Goal: Communication & Community: Answer question/provide support

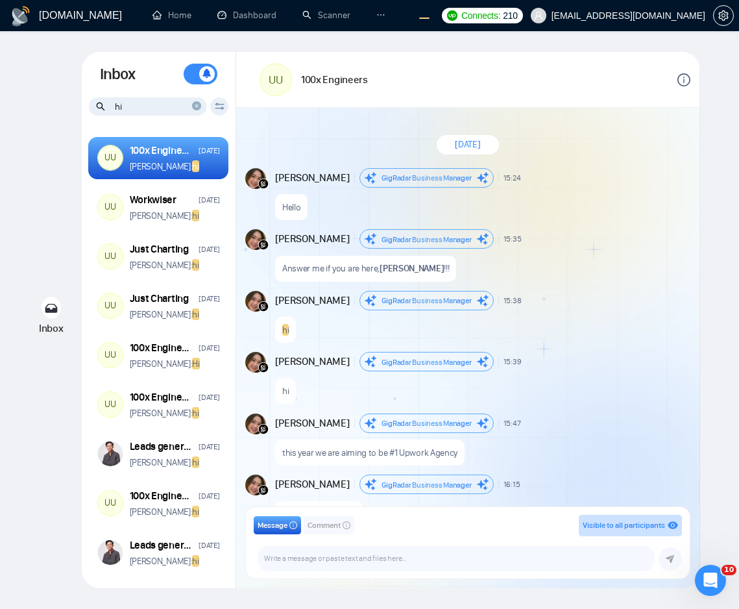
scroll to position [5, 0]
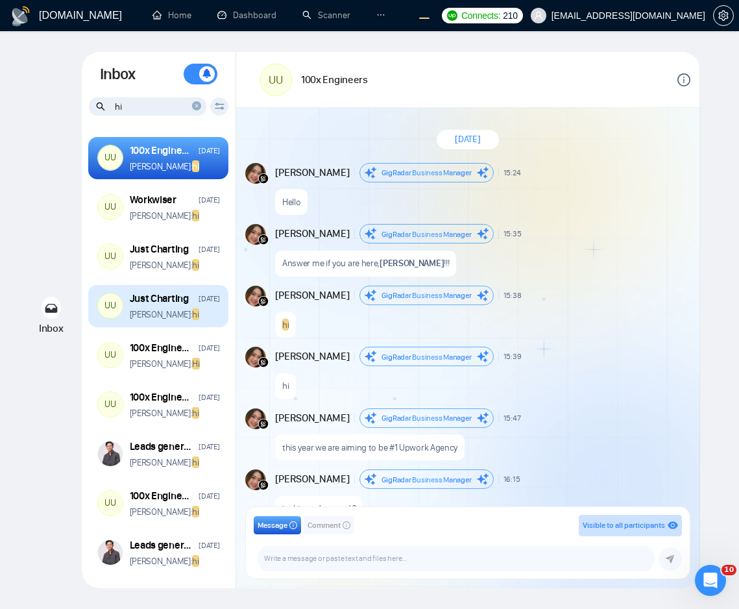
click at [169, 306] on div "Just Charting Sep 16 Andrian Marsella: hi" at bounding box center [175, 305] width 90 height 29
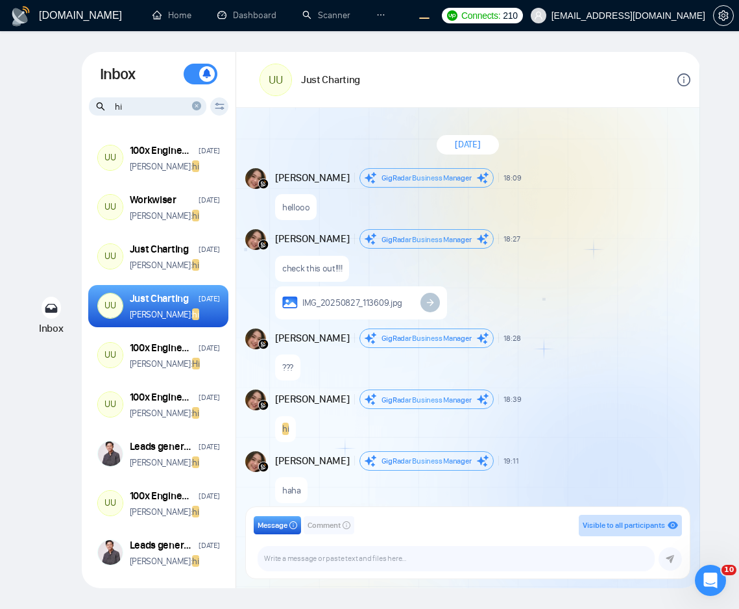
scroll to position [104, 0]
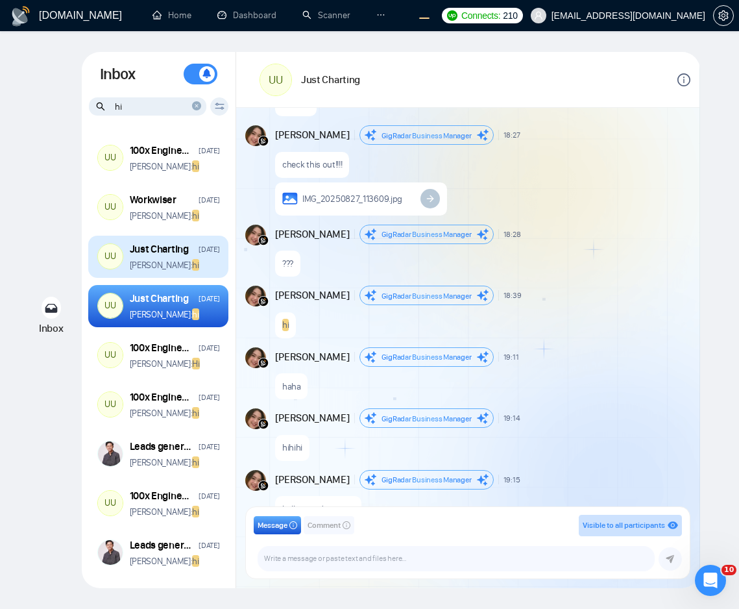
click at [156, 255] on div "Just Charting" at bounding box center [159, 249] width 59 height 14
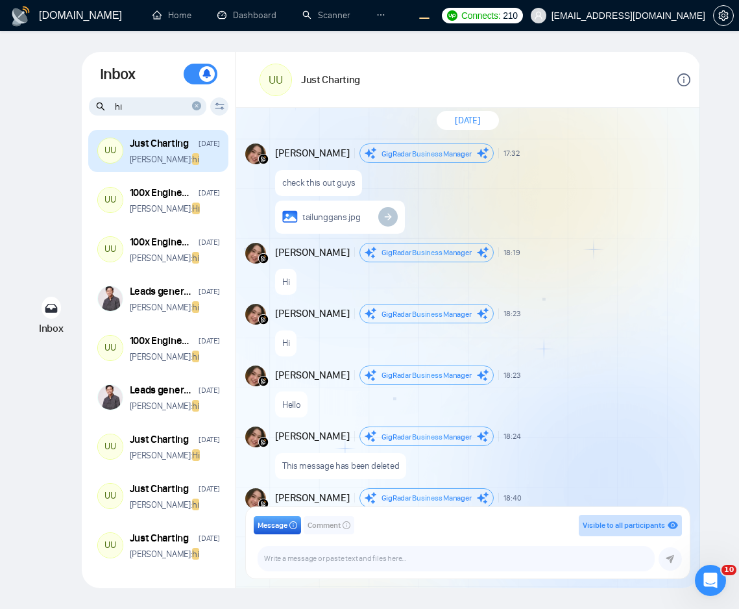
scroll to position [162, 0]
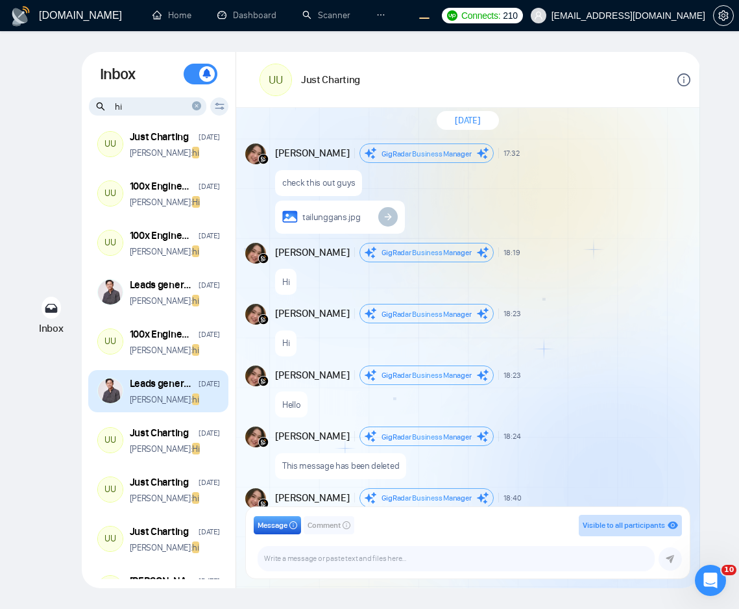
click at [186, 404] on p "Andrian Marsella: hi" at bounding box center [164, 399] width 69 height 12
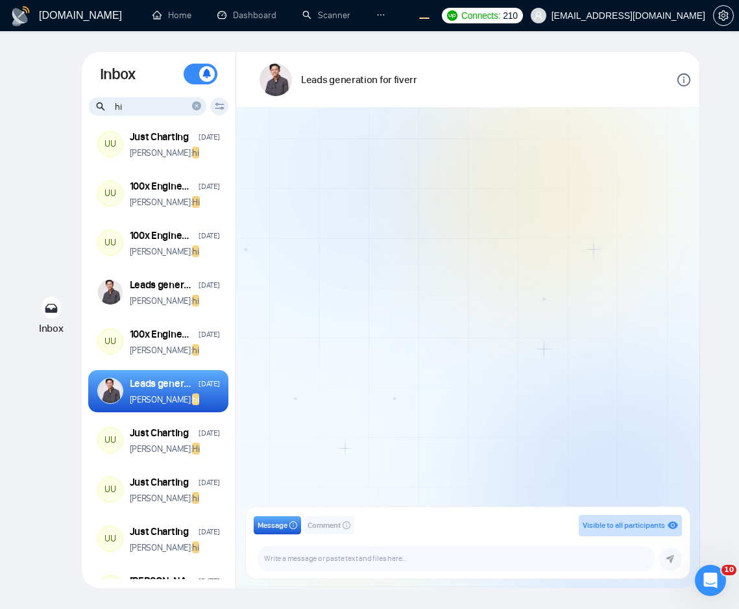
scroll to position [289, 0]
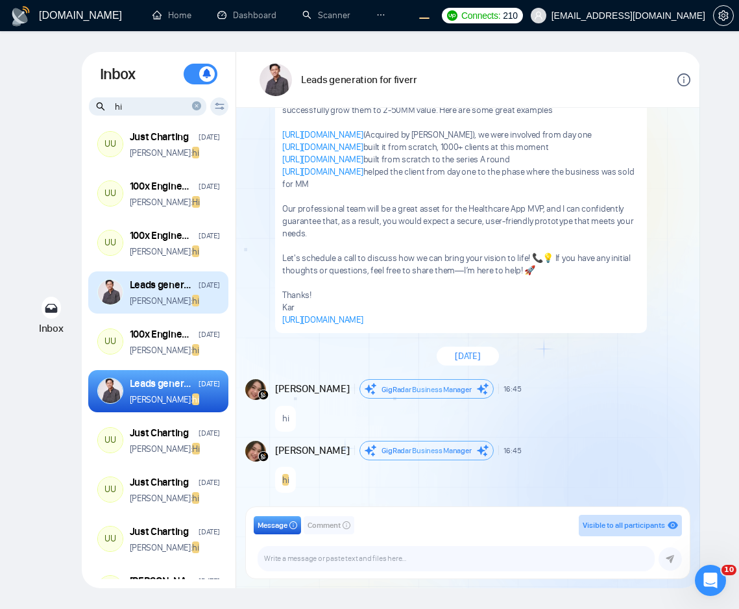
click at [169, 306] on div "Leads generation for fiverr Aug 26 Andrian Marsella: hi" at bounding box center [158, 292] width 140 height 43
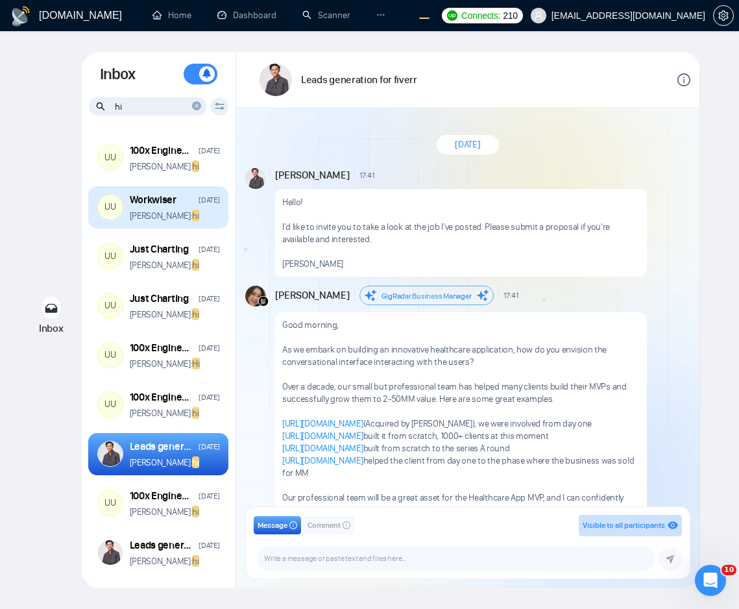
click at [168, 217] on p "Andrian Marsella: hi" at bounding box center [164, 216] width 69 height 12
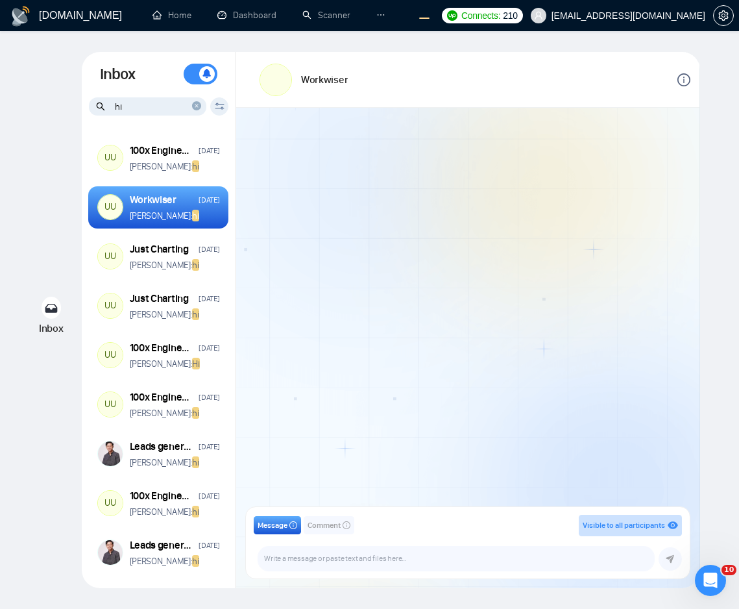
scroll to position [66, 0]
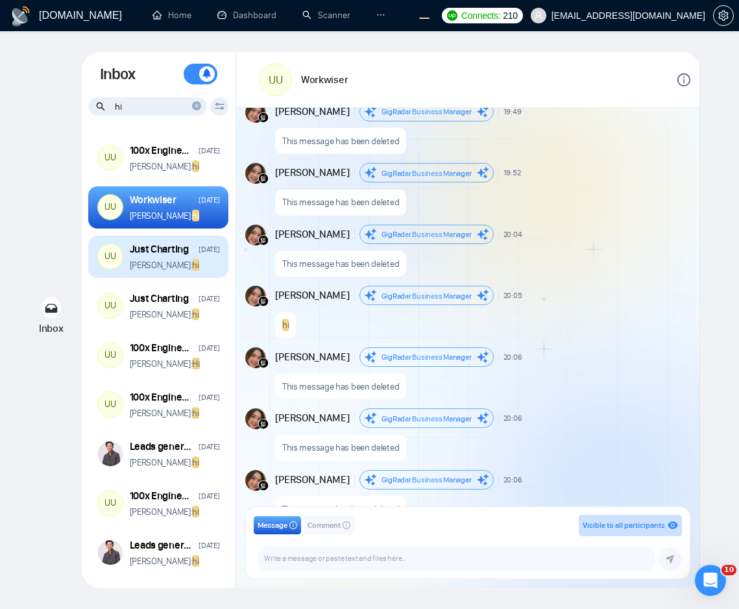
click at [162, 263] on p "Andrian Marsella: hi" at bounding box center [164, 265] width 69 height 12
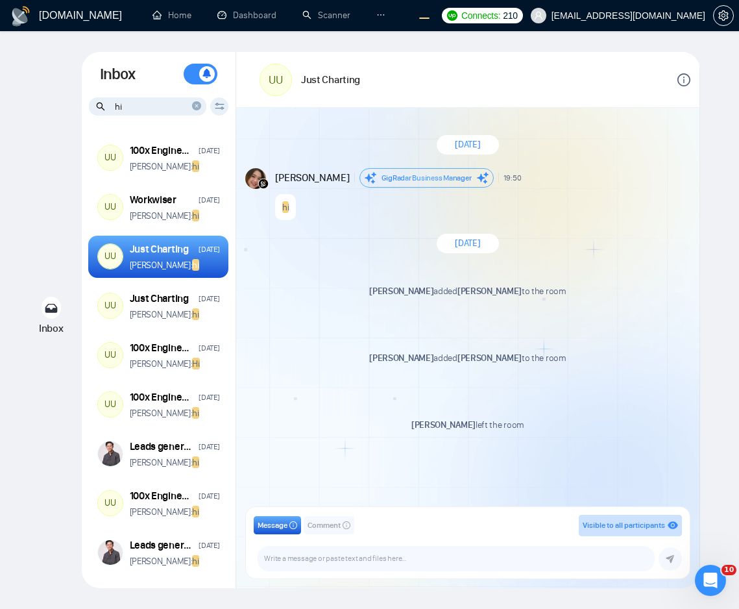
click at [310, 316] on div "Andrian Marsella added Robert O'Kruk to the room New Message" at bounding box center [467, 296] width 445 height 58
click at [172, 306] on div "Just Charting Sep 16 Andrian Marsella: hi" at bounding box center [175, 305] width 90 height 29
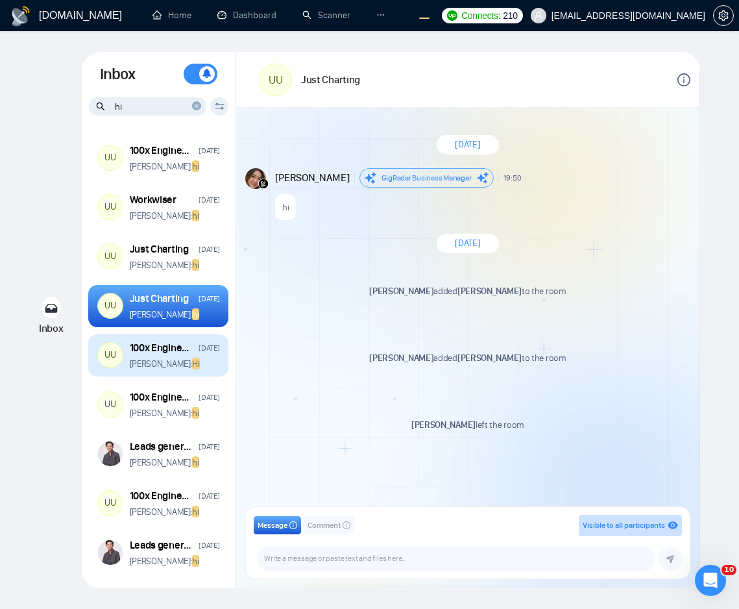
click at [174, 358] on p "Andrian Marsella: Hi" at bounding box center [165, 364] width 70 height 12
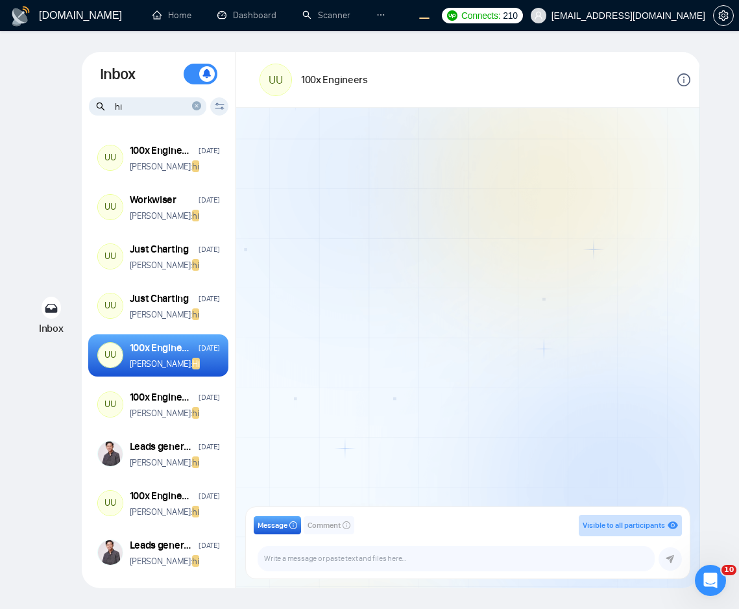
scroll to position [114, 0]
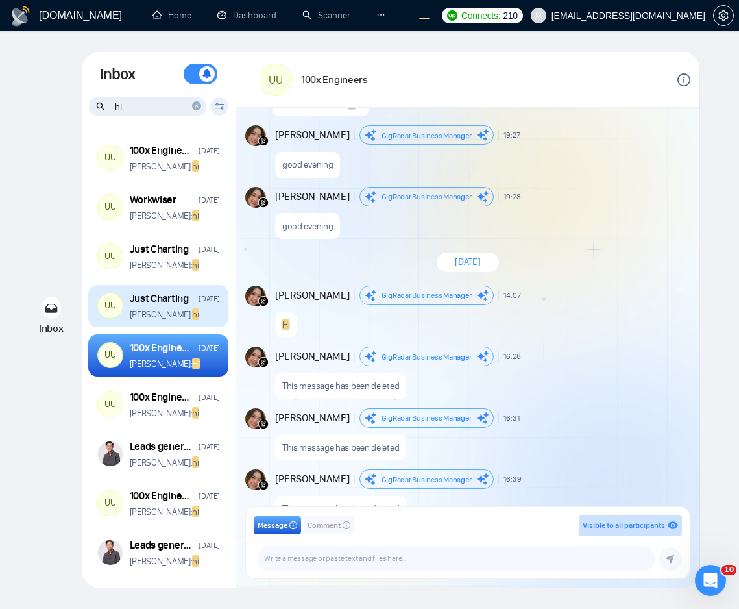
click at [161, 315] on p "Andrian Marsella: hi" at bounding box center [164, 314] width 69 height 12
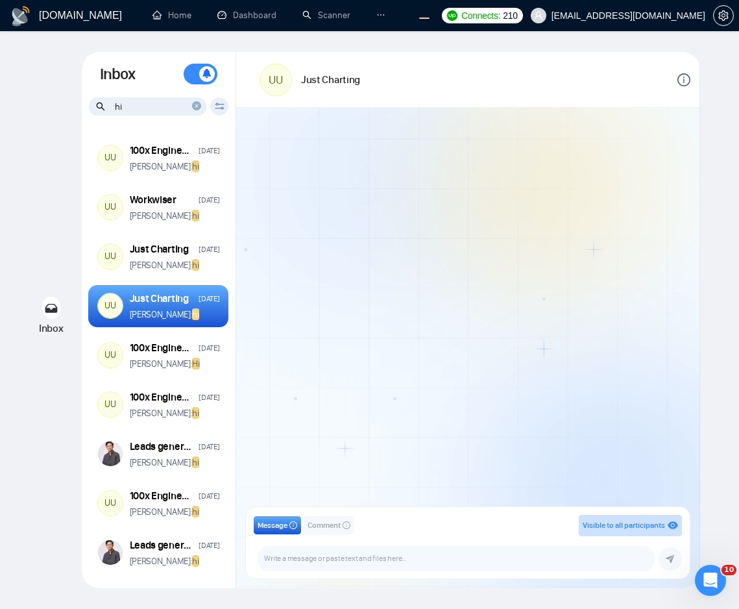
scroll to position [104, 0]
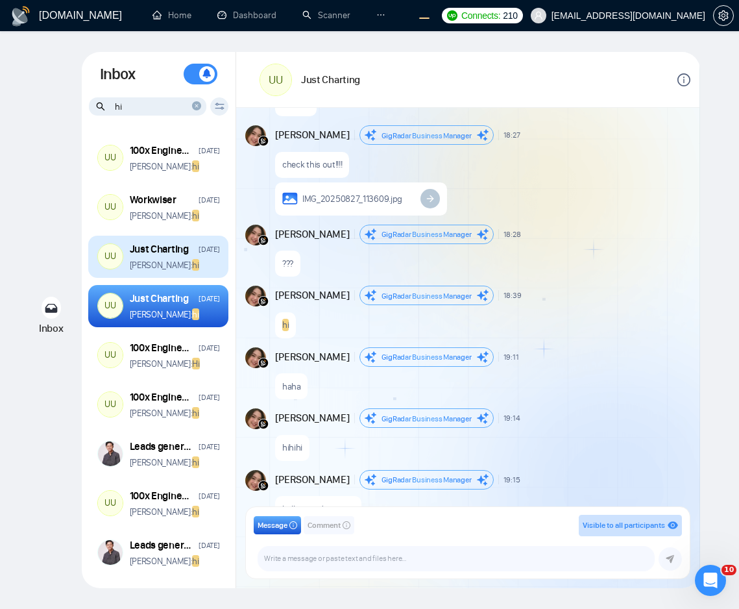
click at [167, 267] on p "Andrian Marsella: hi" at bounding box center [164, 265] width 69 height 12
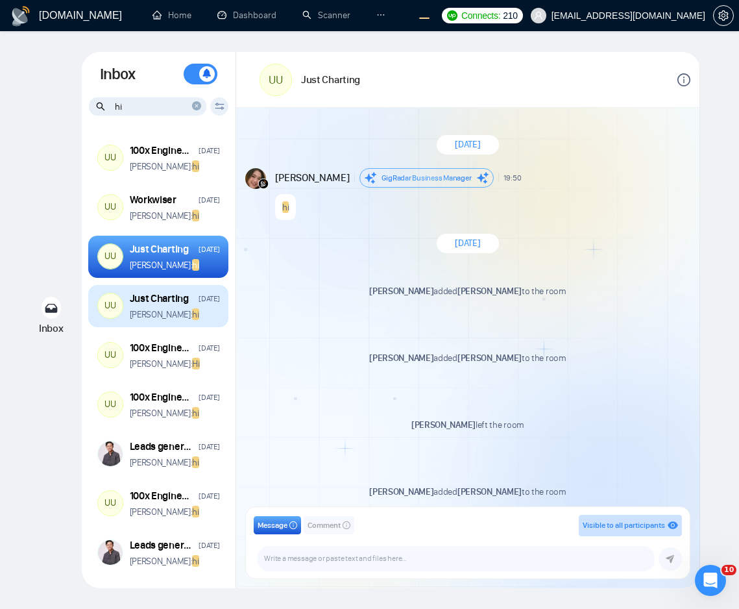
click at [169, 315] on p "Andrian Marsella: hi" at bounding box center [164, 314] width 69 height 12
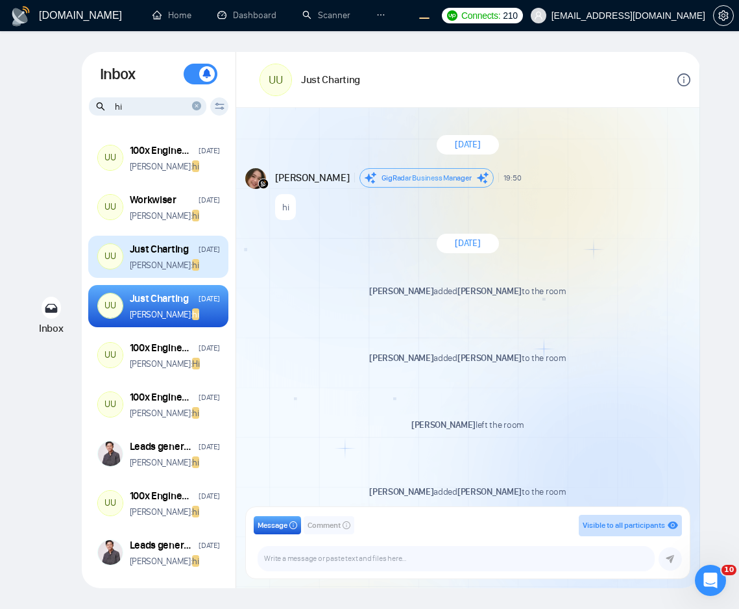
click at [160, 266] on p "Andrian Marsella: hi" at bounding box center [164, 265] width 69 height 12
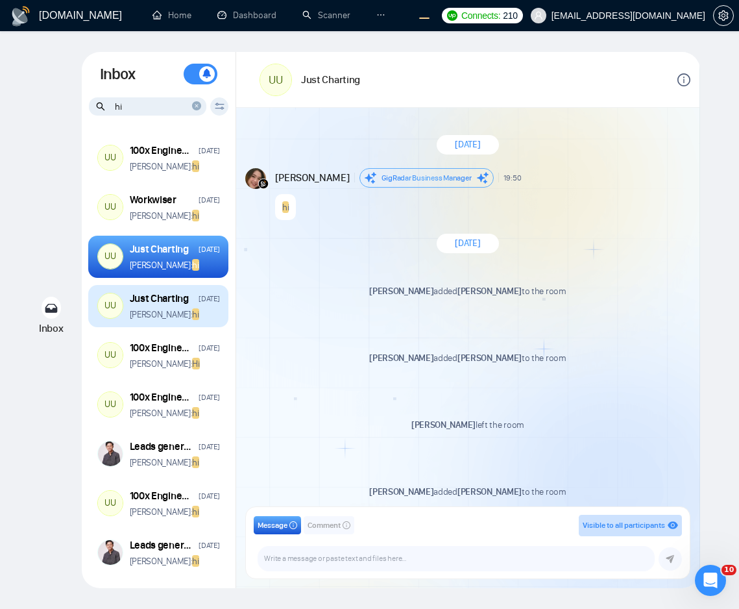
click at [164, 312] on p "Andrian Marsella: hi" at bounding box center [164, 314] width 69 height 12
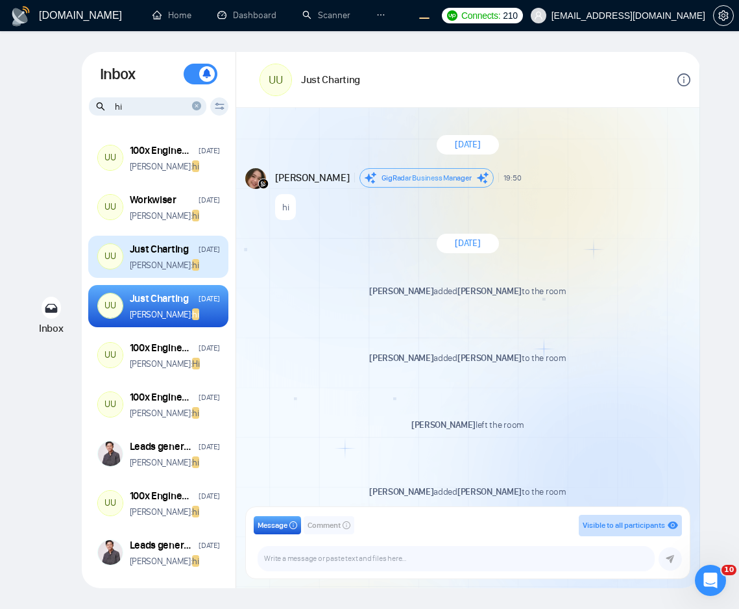
click at [171, 265] on p "Andrian Marsella: hi" at bounding box center [164, 265] width 69 height 12
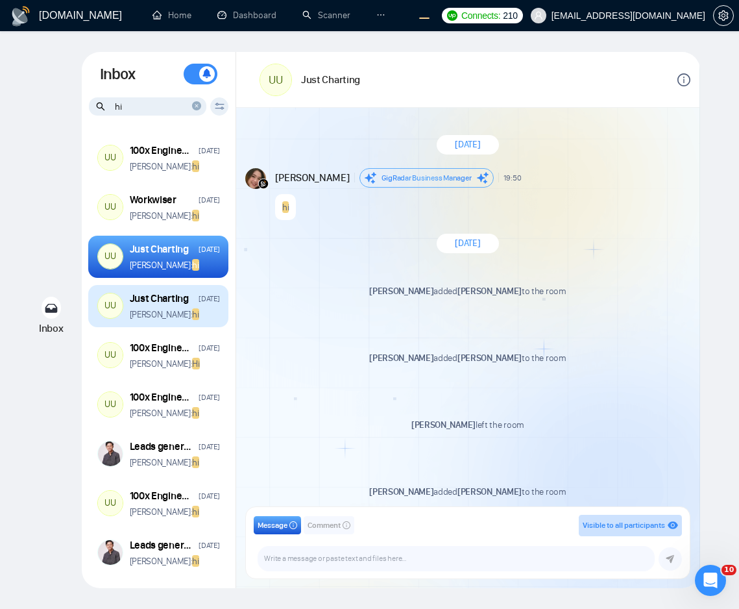
click at [170, 325] on div "UU Just Charting Sep 16 Andrian Marsella: hi" at bounding box center [158, 306] width 140 height 43
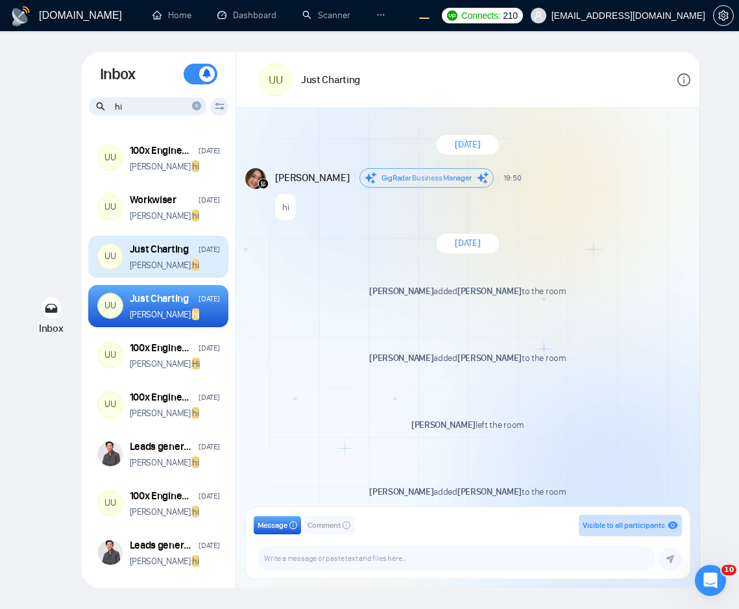
click at [172, 253] on div "Just Charting" at bounding box center [159, 249] width 59 height 14
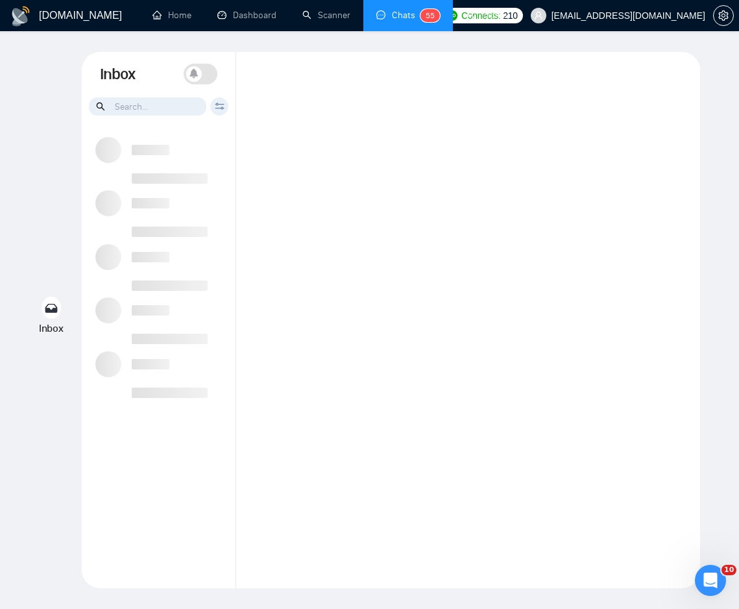
type input "hi"
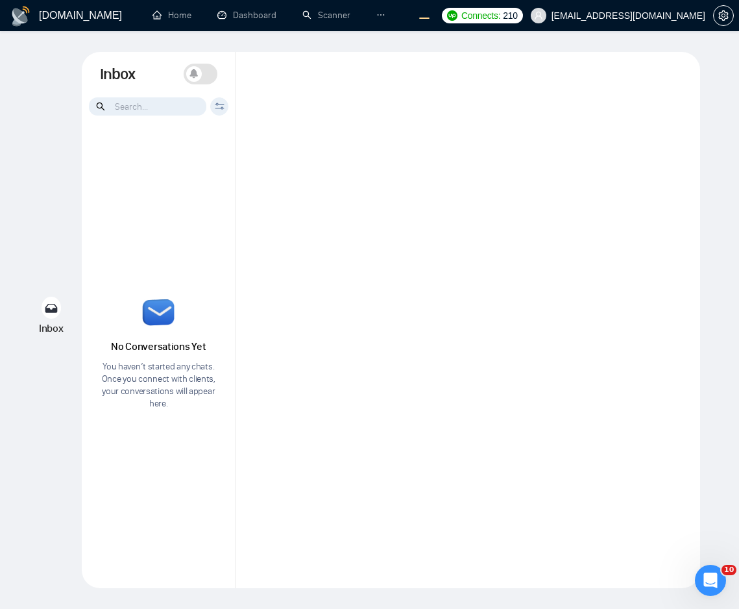
type input "hi"
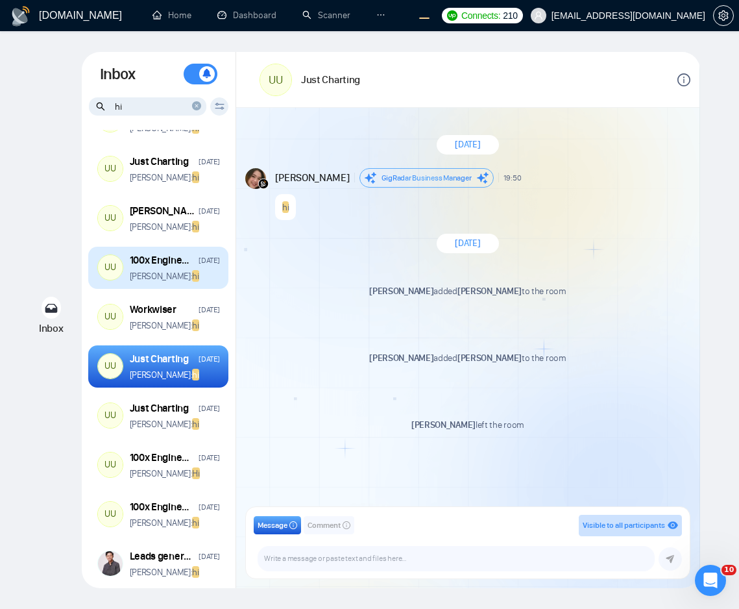
scroll to position [188, 0]
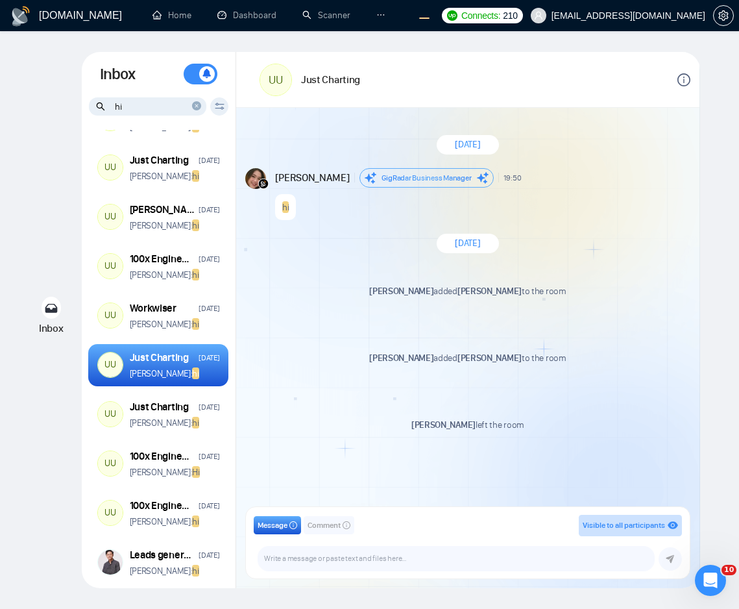
click at [457, 237] on span "July 29, 2025" at bounding box center [467, 243] width 25 height 12
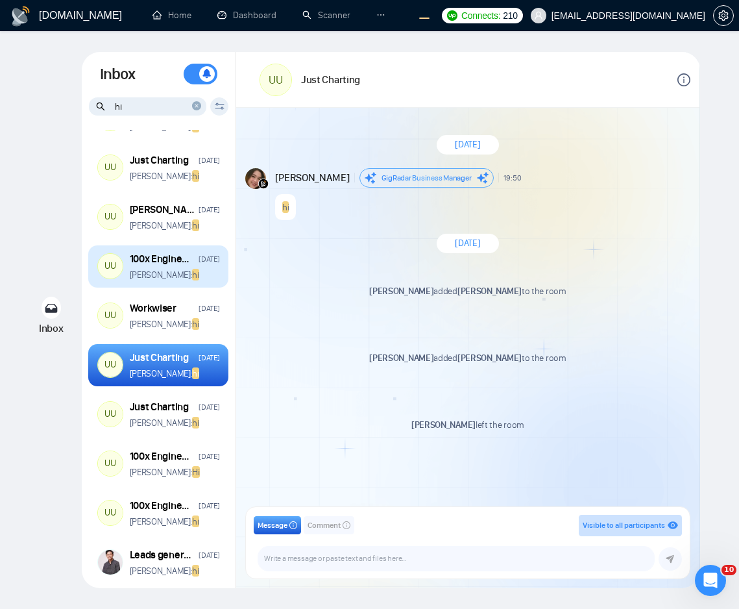
click at [182, 269] on p "Andrian Marsella: hi" at bounding box center [164, 275] width 69 height 12
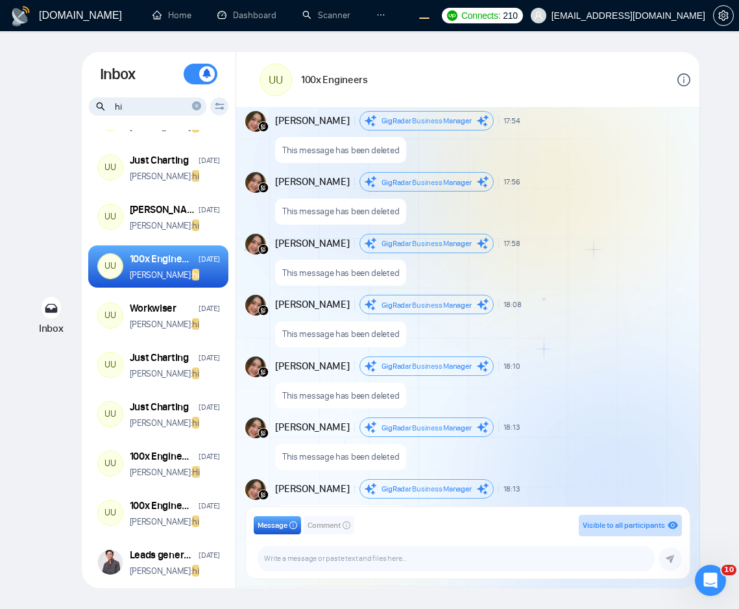
scroll to position [3980, 0]
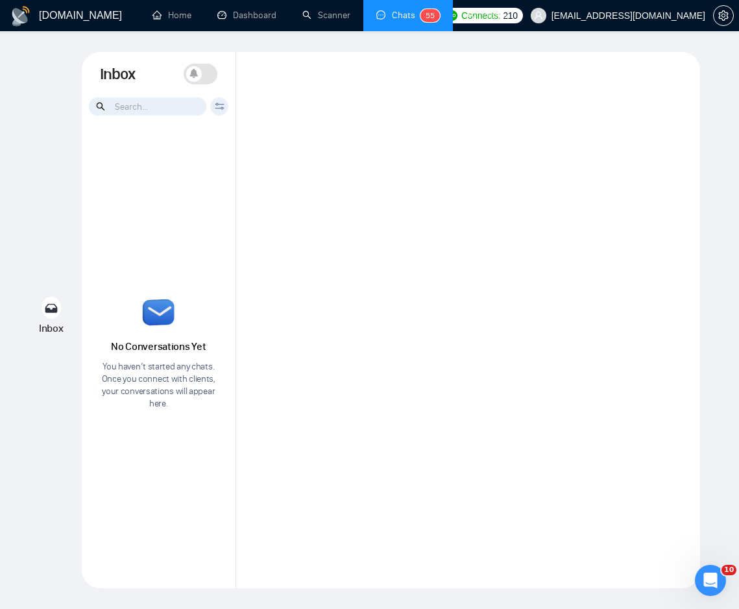
type input "hi"
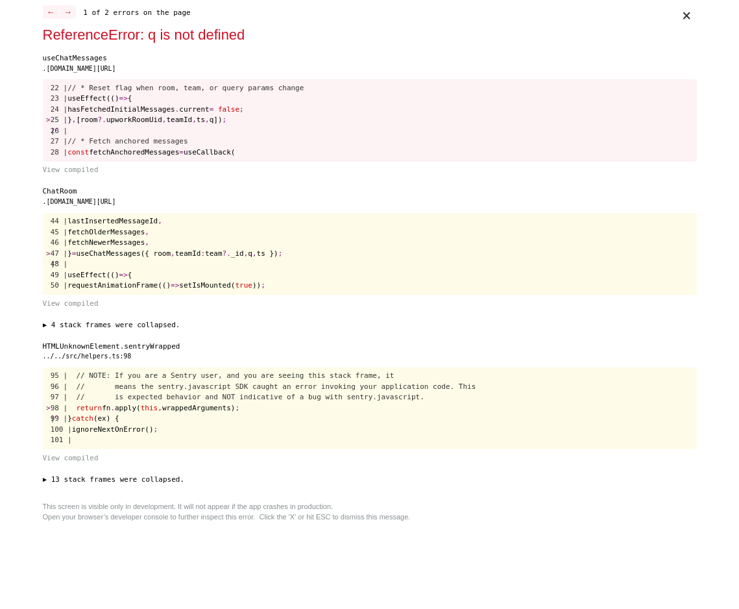
click at [496, 227] on pre "44 | lastInsertedMessageId , 45 | fetchOlderMessages , 46 | fetchNewerMessages …" at bounding box center [370, 254] width 654 height 82
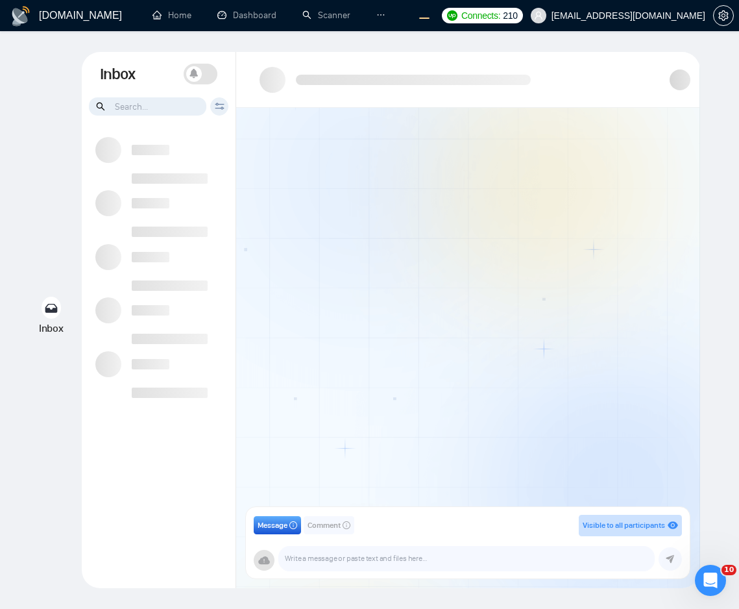
type input "hi"
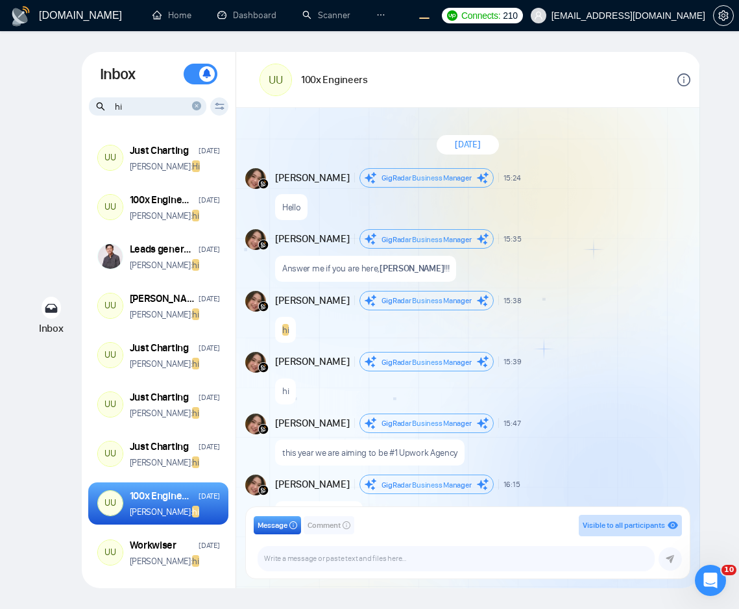
scroll to position [5, 0]
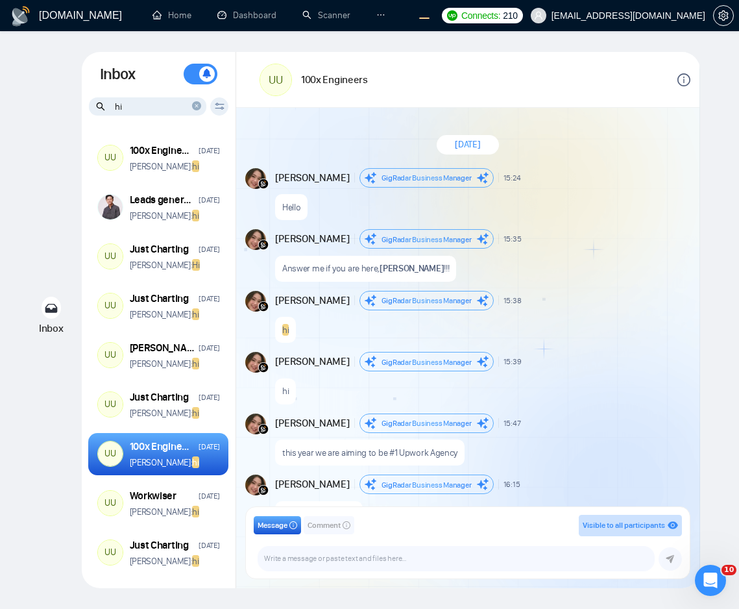
scroll to position [5, 0]
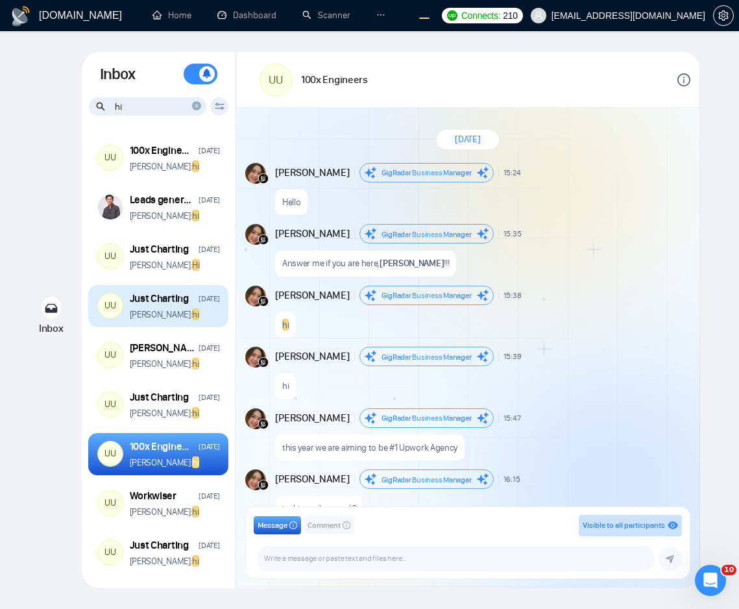
click at [173, 323] on div "UU Just Charting Aug 12 Andrian Marsella: hi" at bounding box center [158, 306] width 140 height 43
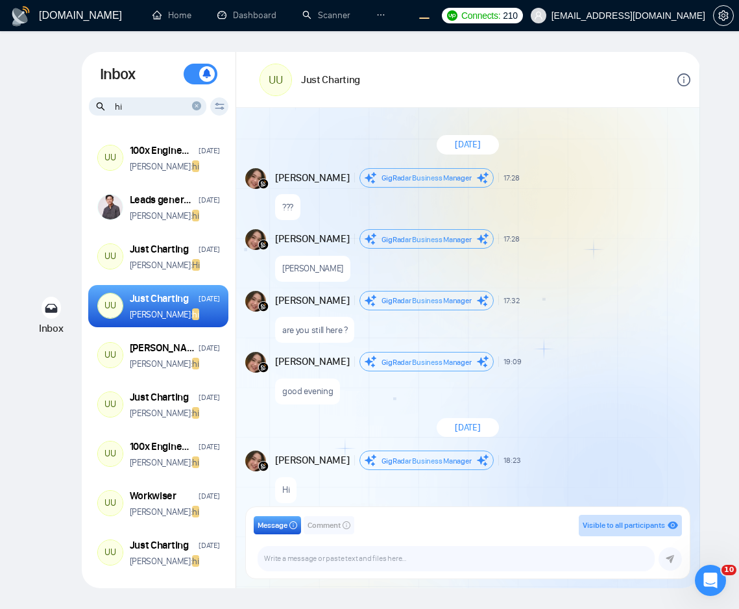
scroll to position [349, 0]
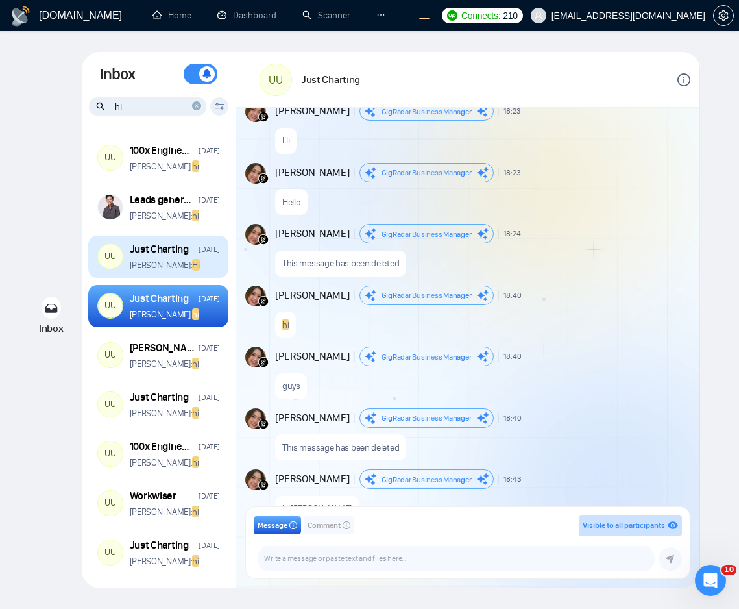
click at [158, 262] on p "Andrian Marsella: Hi" at bounding box center [165, 265] width 70 height 12
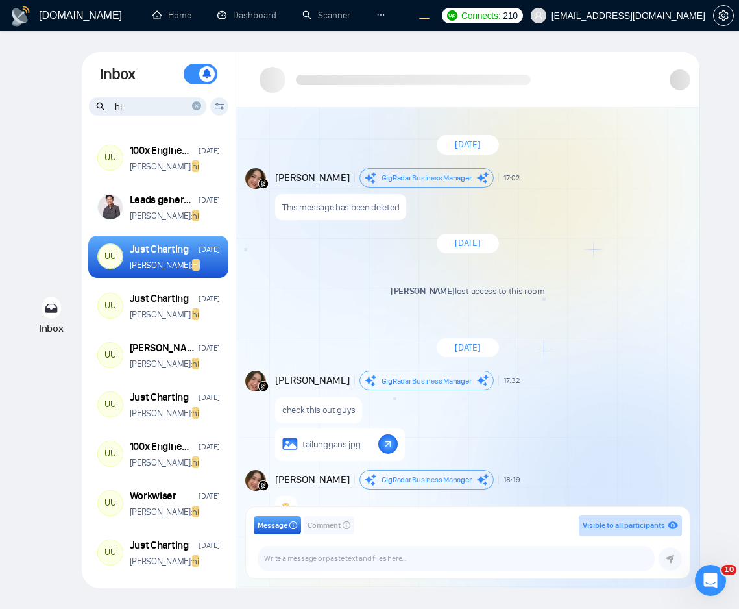
scroll to position [184, 0]
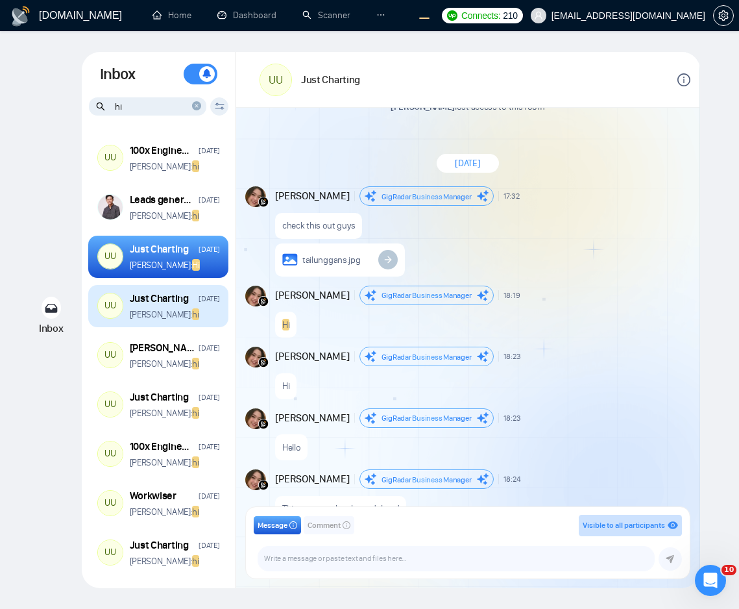
click at [159, 318] on p "Andrian Marsella: hi" at bounding box center [164, 314] width 69 height 12
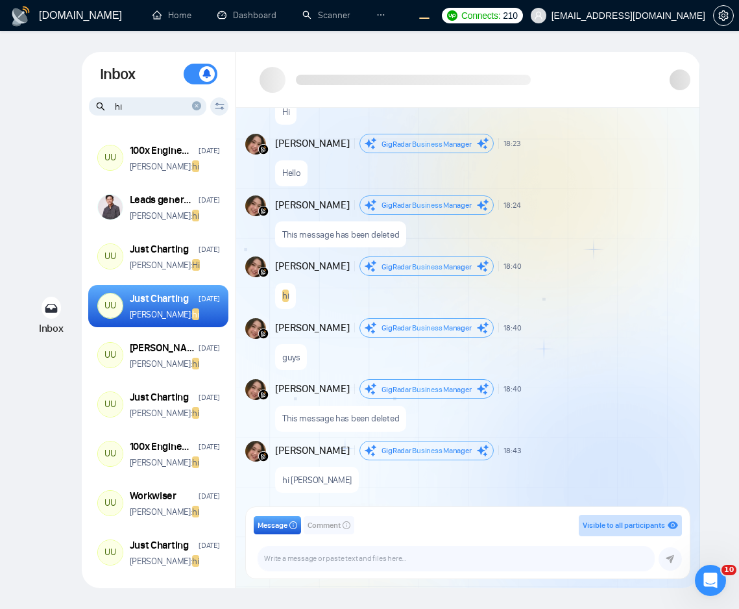
scroll to position [66, 0]
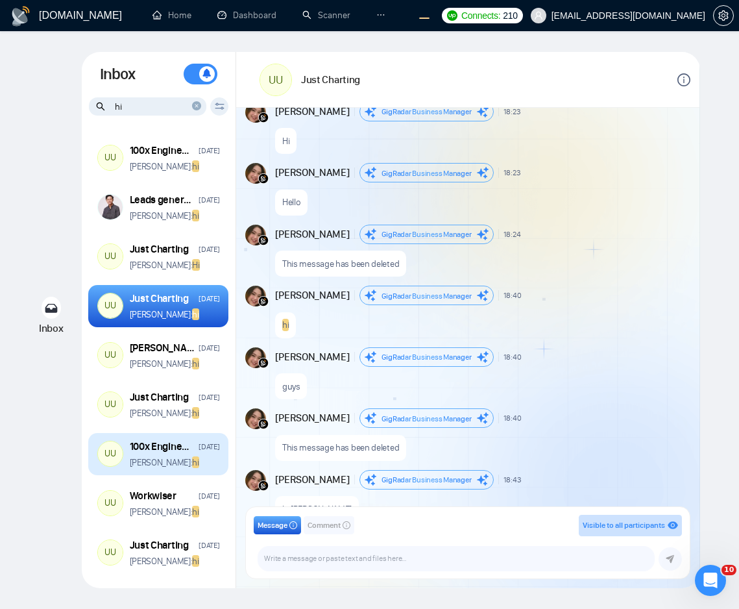
click at [163, 447] on div "100x Engineers" at bounding box center [163, 446] width 66 height 14
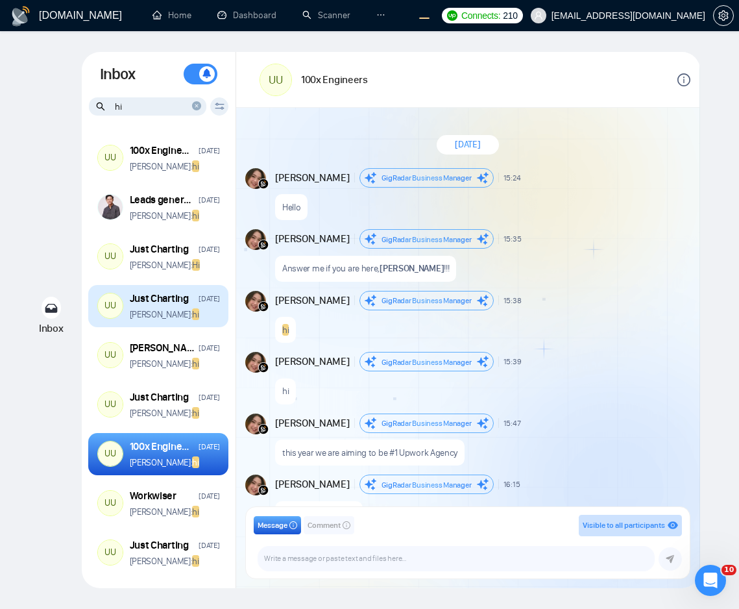
scroll to position [5, 0]
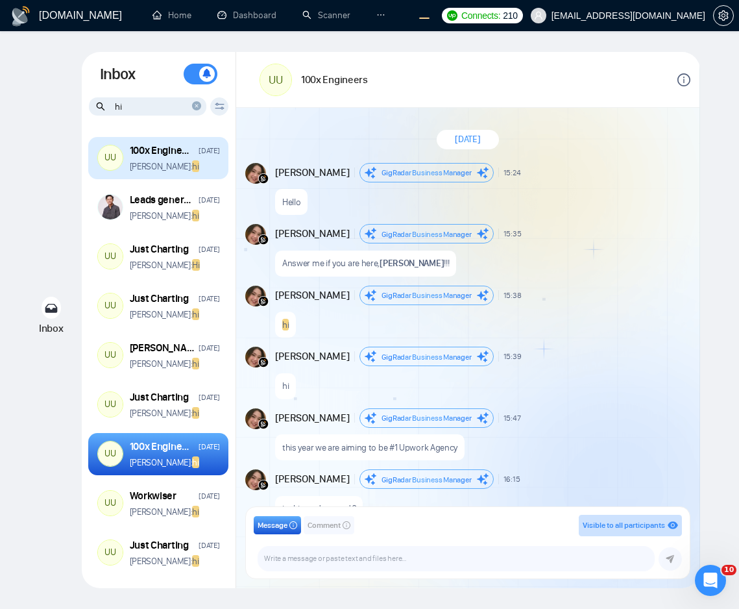
click at [187, 160] on p "Andrian Marsella: hi" at bounding box center [164, 166] width 69 height 12
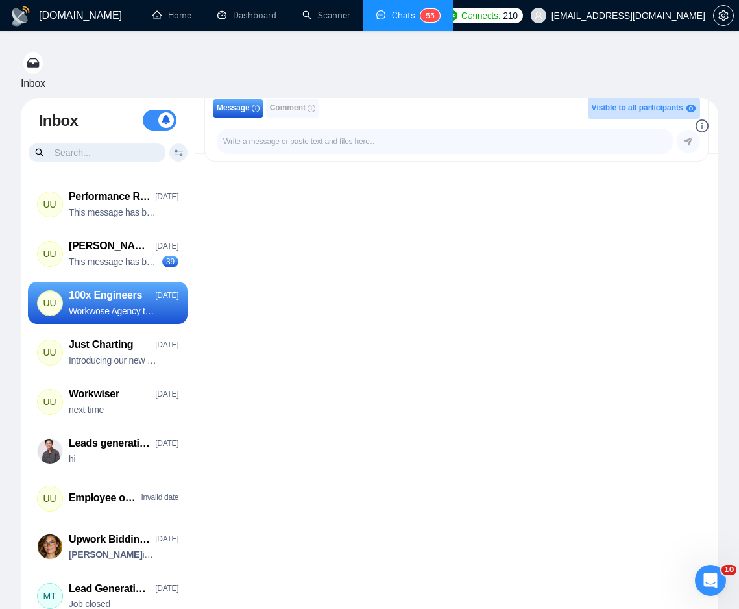
scroll to position [1080, 0]
